Goal: Obtain resource: Obtain resource

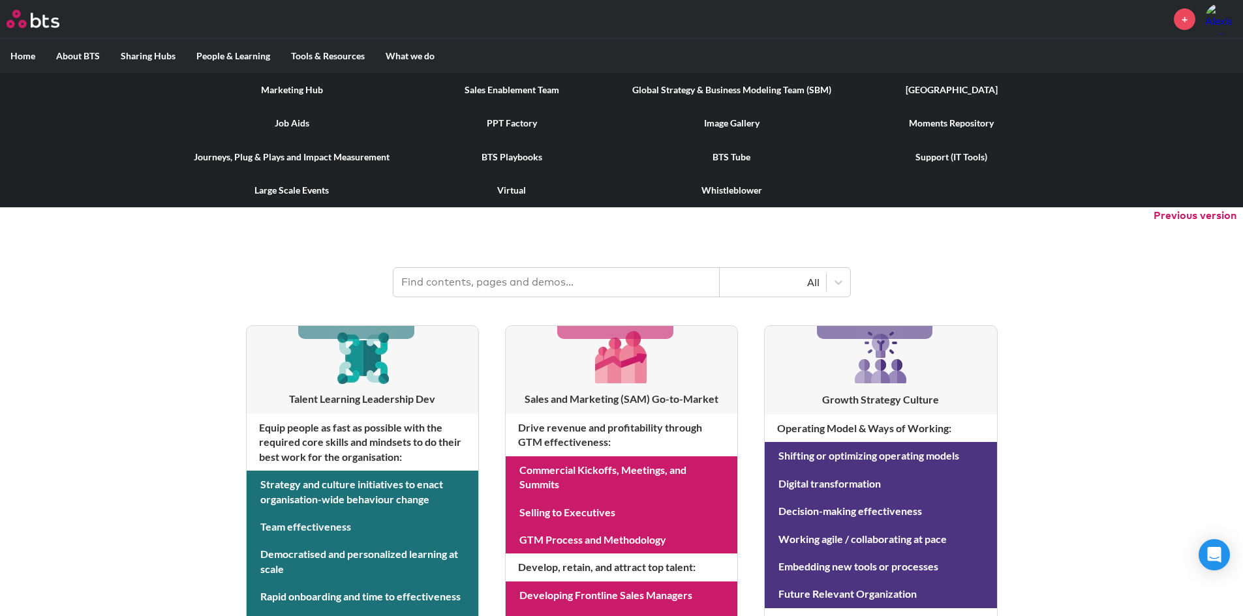
click at [504, 125] on link "PPT Factory" at bounding box center [512, 123] width 220 height 34
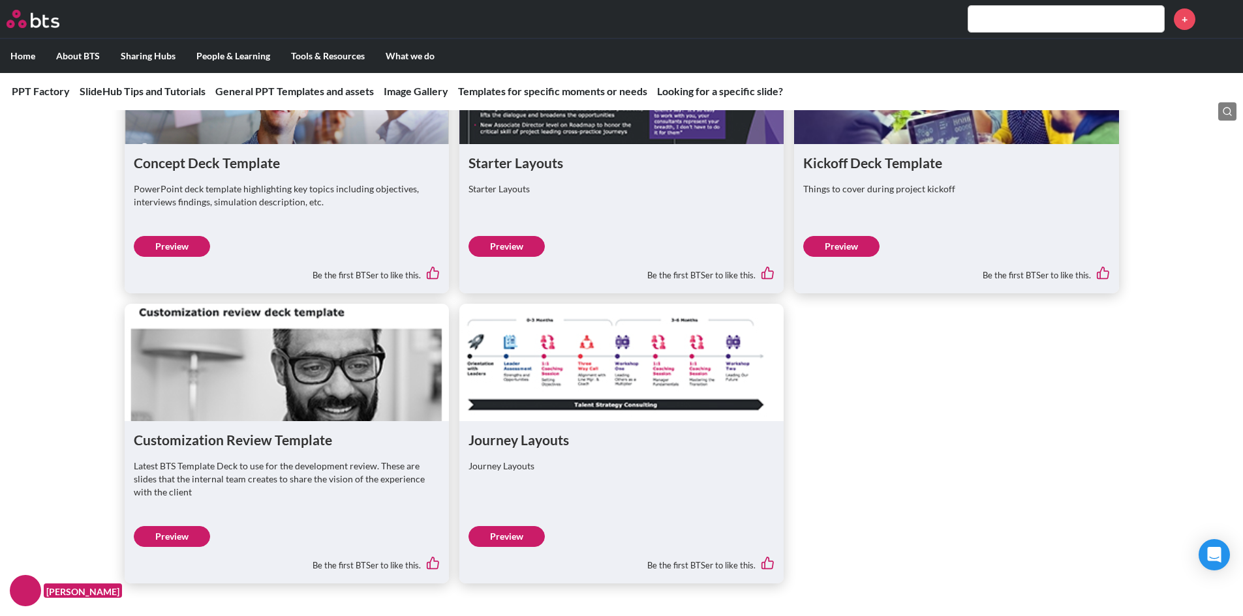
scroll to position [2804, 0]
click at [604, 379] on figure at bounding box center [621, 361] width 324 height 117
click at [513, 532] on link "Preview" at bounding box center [506, 536] width 76 height 21
